Goal: Task Accomplishment & Management: Manage account settings

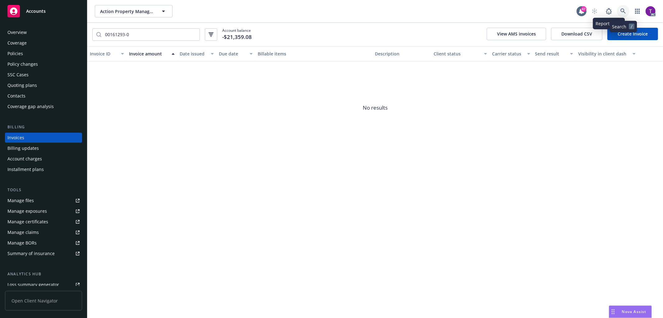
click at [621, 10] on icon at bounding box center [624, 11] width 6 height 6
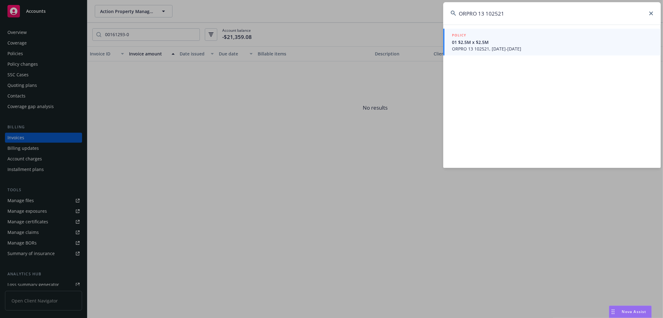
type input "ORPRO 13 102521"
click at [487, 44] on span "01 $2.5M x $2.5M" at bounding box center [553, 42] width 202 height 7
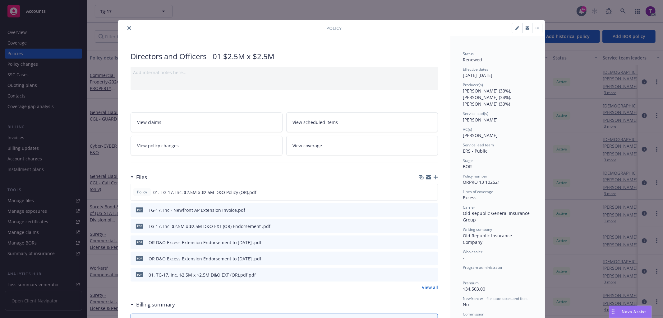
click at [430, 208] on icon "preview file" at bounding box center [433, 209] width 6 height 4
click at [21, 148] on div "Policy Directors and Officers - 01 $2.5M x $2.5M Add internal notes here... Vie…" at bounding box center [331, 159] width 663 height 318
click at [24, 138] on div "Policy Directors and Officers - 01 $2.5M x $2.5M Add internal notes here... Vie…" at bounding box center [331, 159] width 663 height 318
click at [128, 29] on icon "close" at bounding box center [130, 28] width 4 height 4
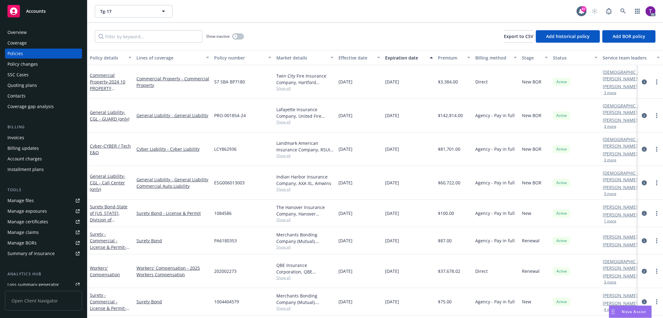
click at [19, 136] on div "Invoices" at bounding box center [15, 137] width 17 height 10
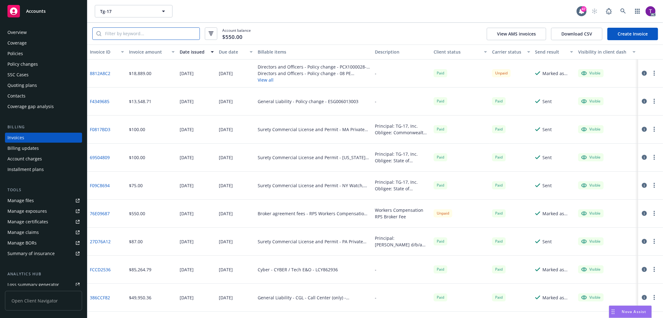
click at [125, 30] on input "search" at bounding box center [150, 34] width 98 height 12
paste input "ORPRO 13 102521"
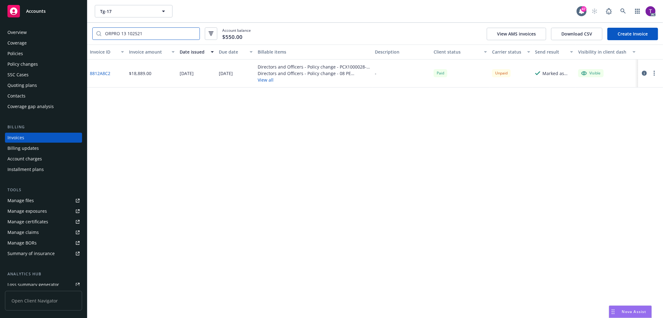
type input "ORPRO 13 102521"
click at [644, 72] on icon "button" at bounding box center [644, 73] width 5 height 5
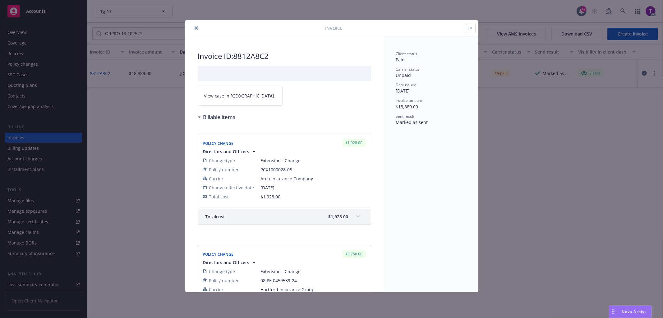
click at [226, 98] on span "View case in SSC" at bounding box center [239, 95] width 70 height 7
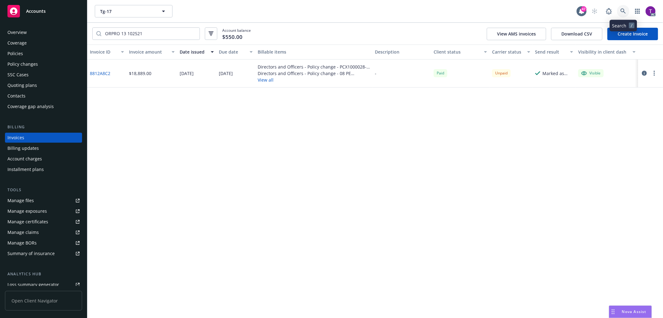
click at [628, 11] on link at bounding box center [623, 11] width 12 height 12
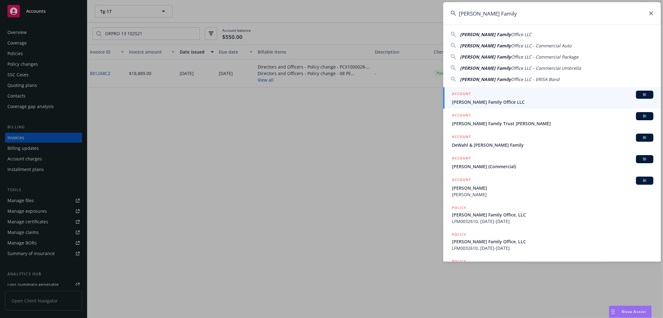
type input "Rogers Family"
click at [477, 94] on div "ACCOUNT BI" at bounding box center [553, 95] width 202 height 8
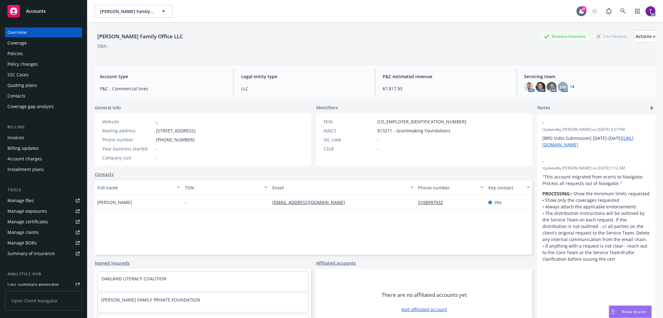
click at [24, 134] on div "Invoices" at bounding box center [43, 137] width 72 height 10
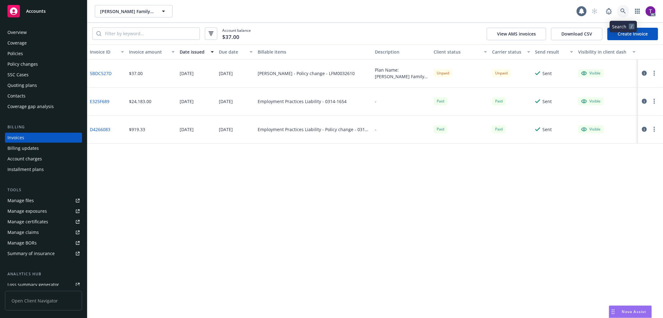
click at [629, 9] on link at bounding box center [623, 11] width 12 height 12
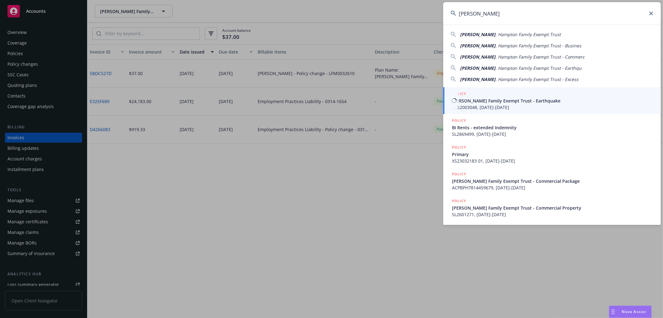
type input "Marilynne B"
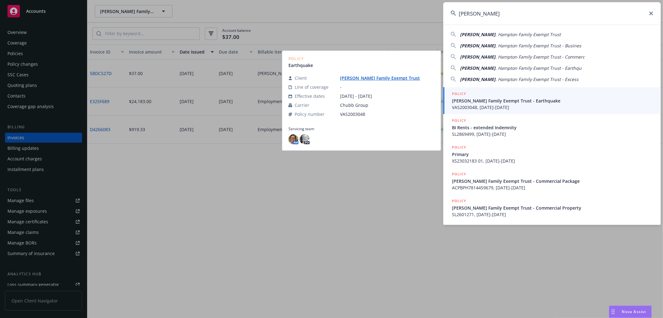
click at [477, 104] on span "VAS2003048, 09/08/2020-09/08/2021" at bounding box center [553, 107] width 202 height 7
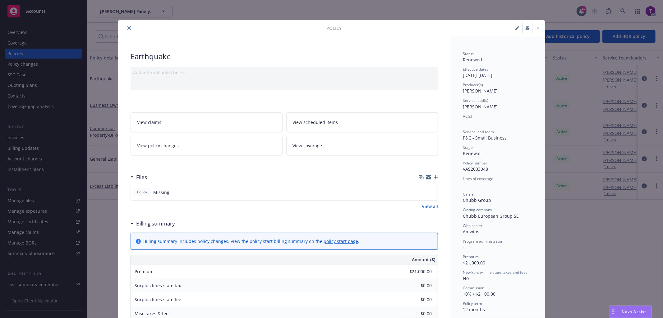
click at [128, 27] on icon "close" at bounding box center [130, 28] width 4 height 4
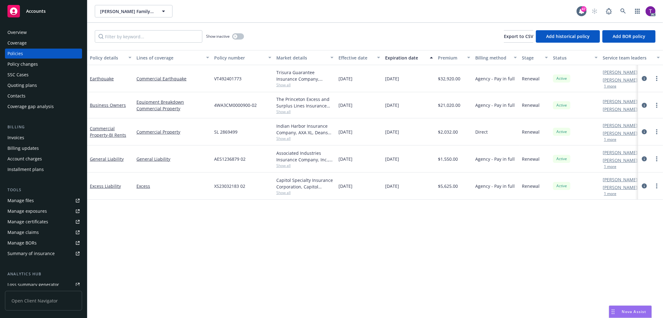
click at [26, 137] on div "Invoices" at bounding box center [43, 137] width 72 height 10
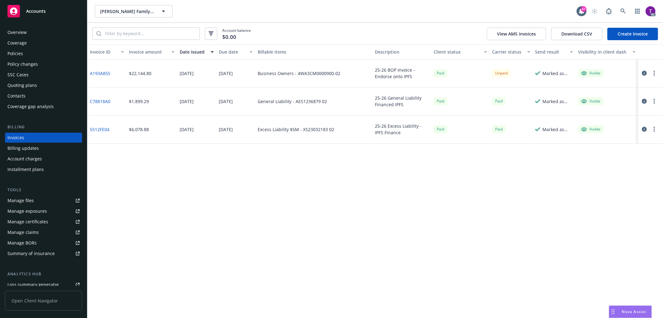
click at [94, 72] on link "A193A855" at bounding box center [100, 73] width 21 height 7
click at [18, 201] on div "Manage files" at bounding box center [20, 200] width 26 height 10
click at [624, 13] on icon at bounding box center [624, 11] width 6 height 6
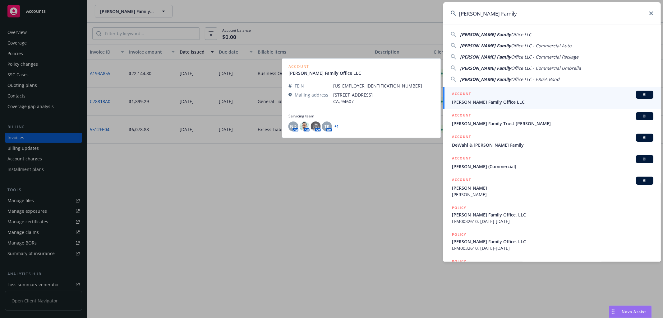
type input "Rogers Family"
click at [483, 99] on span "Rogers Family Office LLC" at bounding box center [553, 102] width 202 height 7
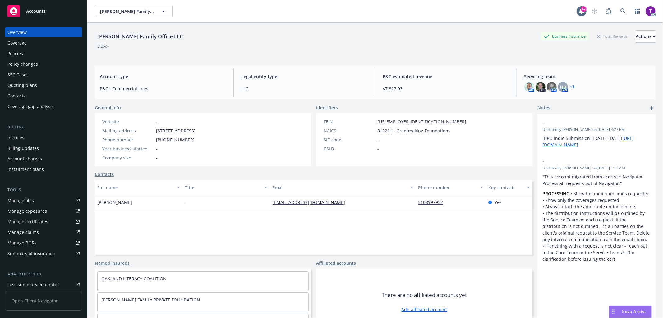
click at [24, 137] on div "Invoices" at bounding box center [43, 137] width 72 height 10
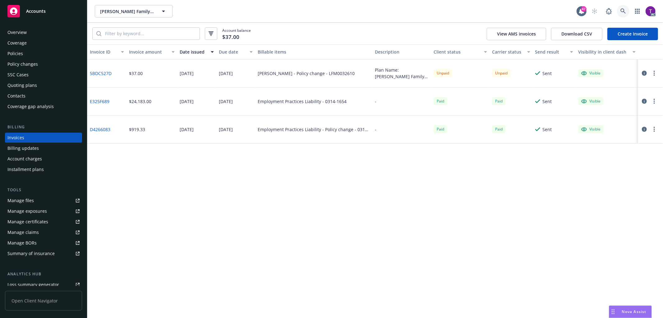
click at [625, 14] on icon at bounding box center [624, 11] width 6 height 6
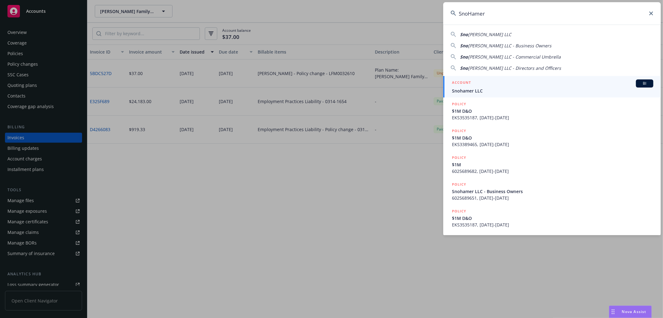
type input "SnoHamer"
click at [481, 86] on div "ACCOUNT BI" at bounding box center [553, 83] width 202 height 8
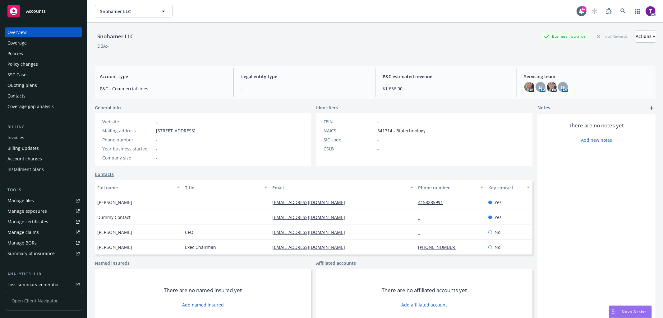
click at [44, 139] on div "Invoices" at bounding box center [43, 137] width 72 height 10
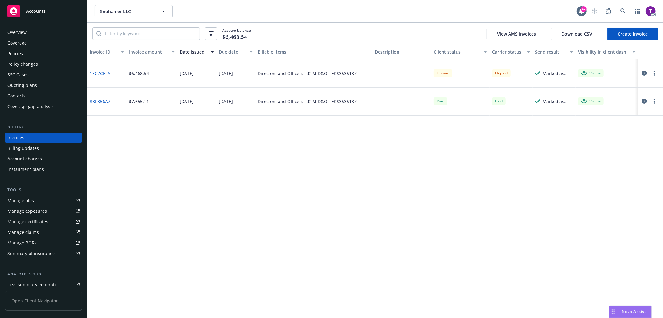
click at [35, 32] on div "Overview" at bounding box center [43, 32] width 72 height 10
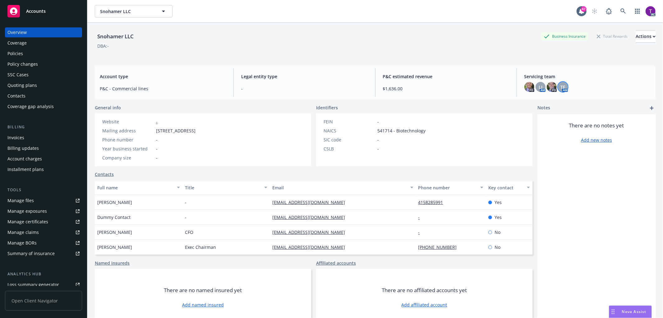
click at [561, 88] on span "TF" at bounding box center [563, 87] width 5 height 7
click at [539, 85] on span "LI" at bounding box center [541, 87] width 4 height 7
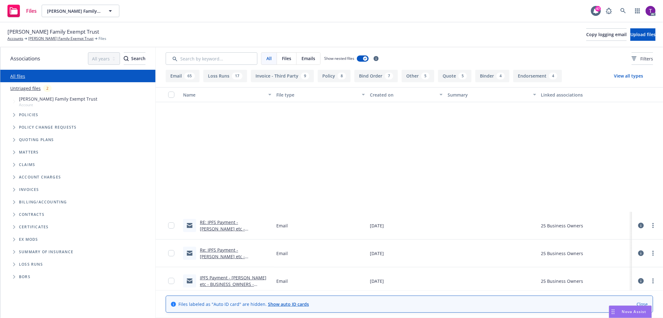
scroll to position [205, 0]
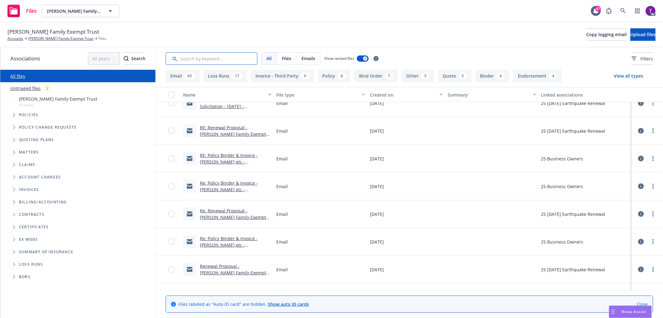
click at [228, 60] on input "Search by keyword..." at bounding box center [212, 58] width 92 height 12
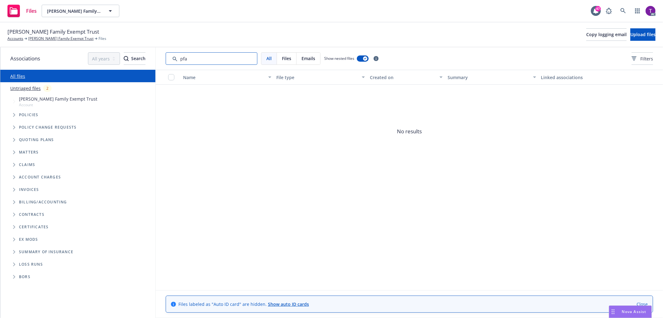
type input "pfa"
